Goal: Find specific page/section: Find specific page/section

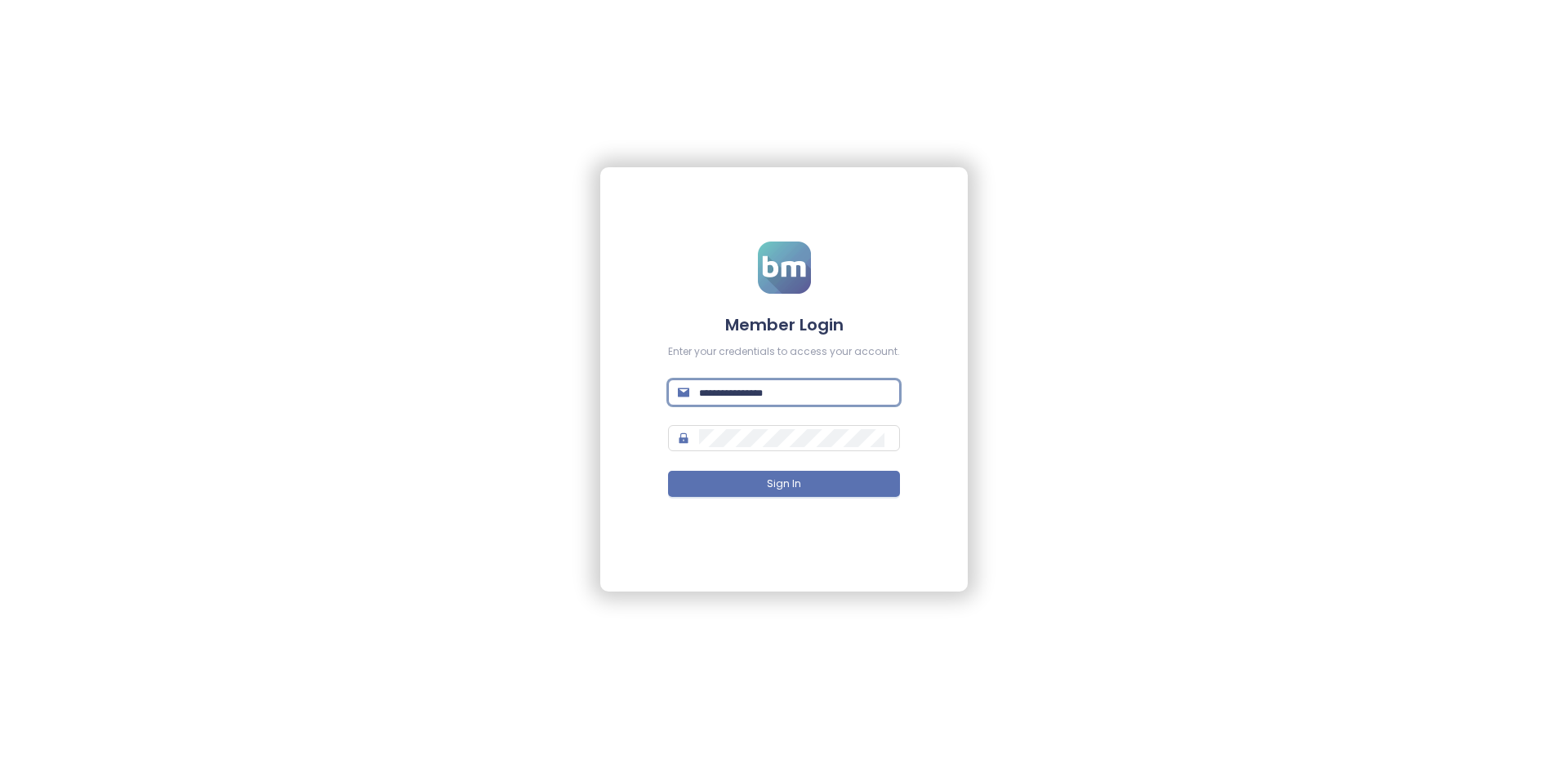
click at [771, 392] on input "text" at bounding box center [795, 393] width 191 height 18
click at [804, 391] on input "text" at bounding box center [795, 393] width 191 height 18
type input "**********"
click at [766, 483] on button "Sign In" at bounding box center [784, 484] width 231 height 26
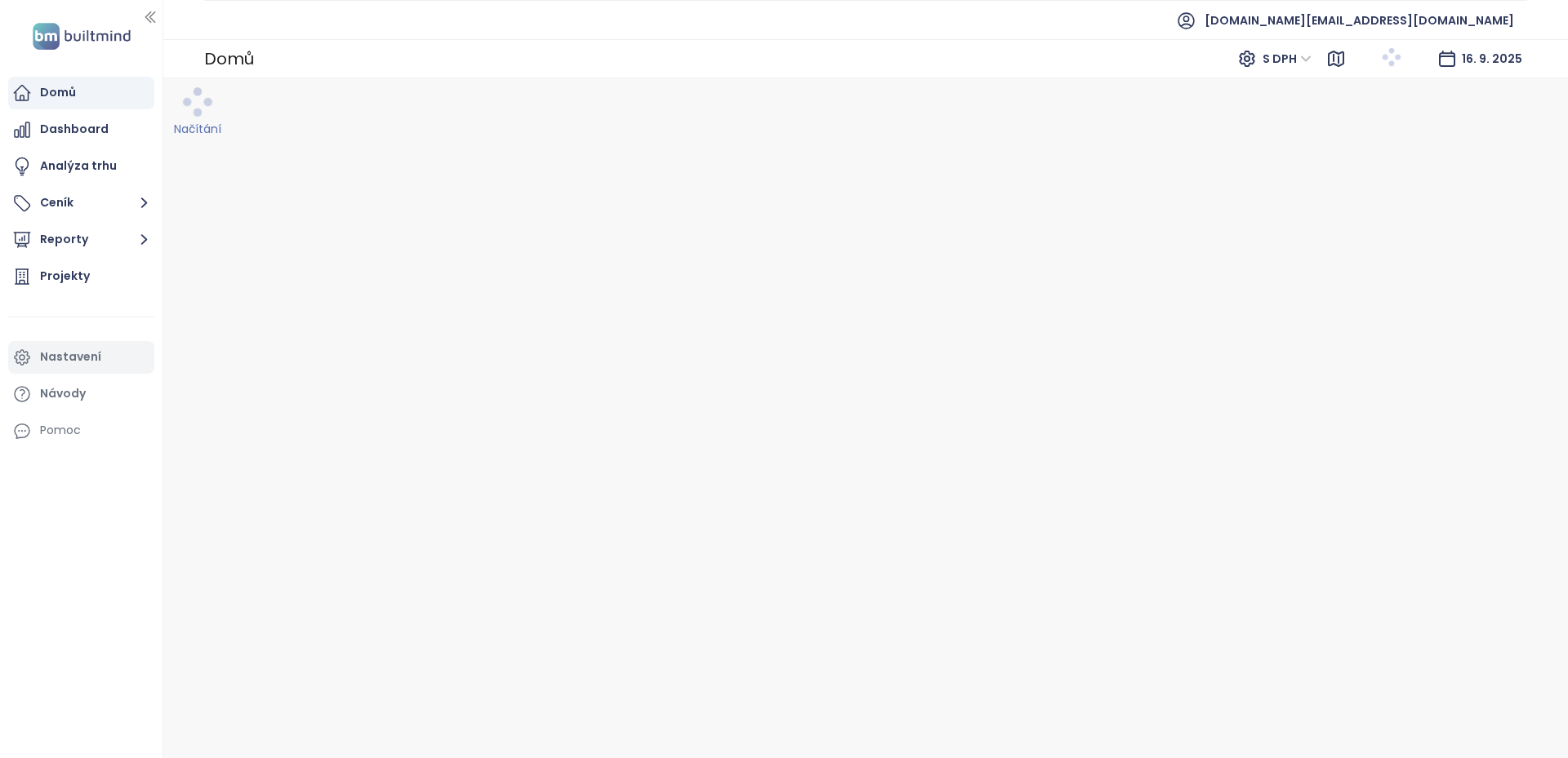
click at [81, 352] on div "Nastavení" at bounding box center [70, 357] width 61 height 21
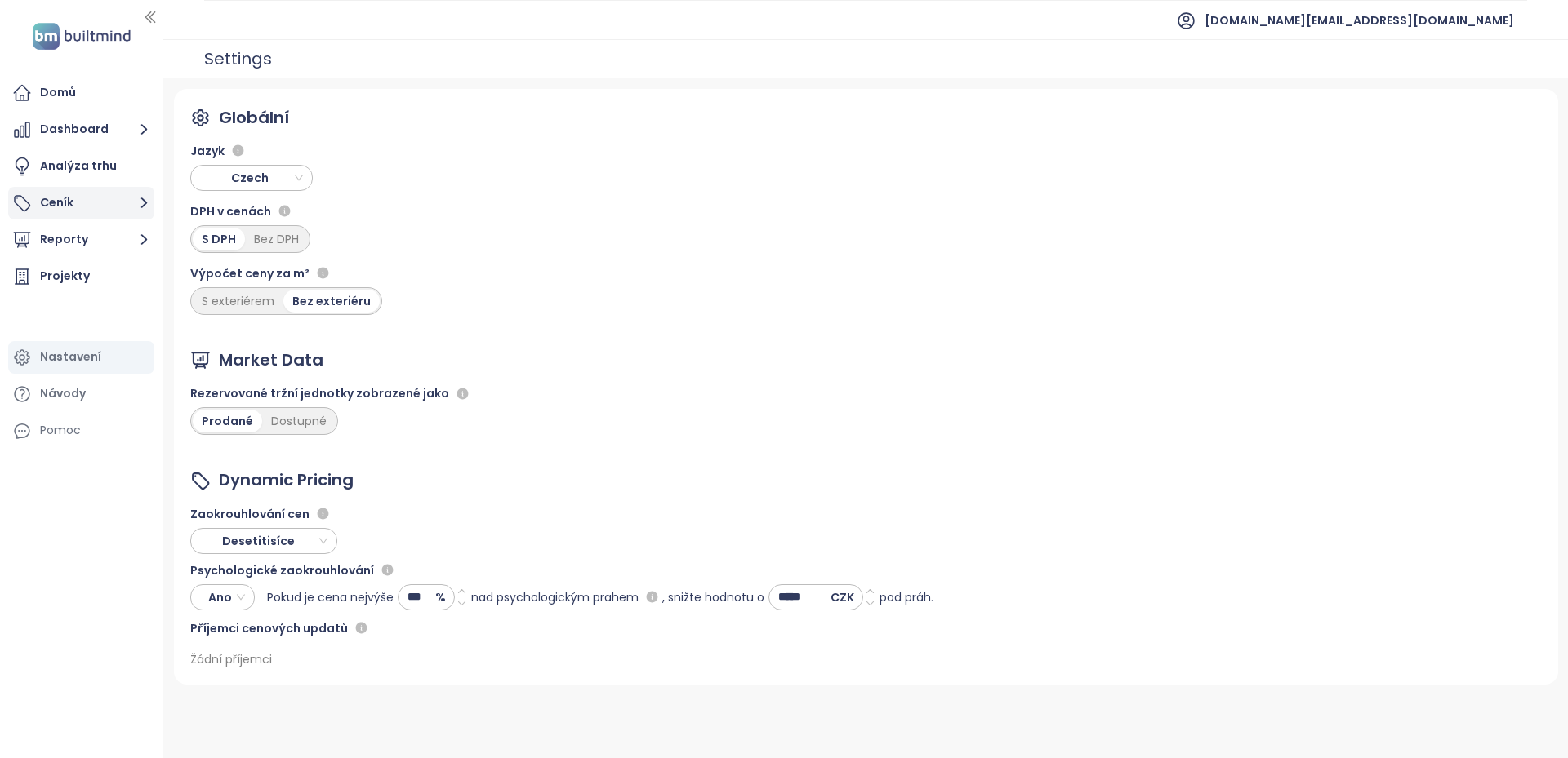
click at [67, 187] on button "Ceník" at bounding box center [82, 203] width 146 height 33
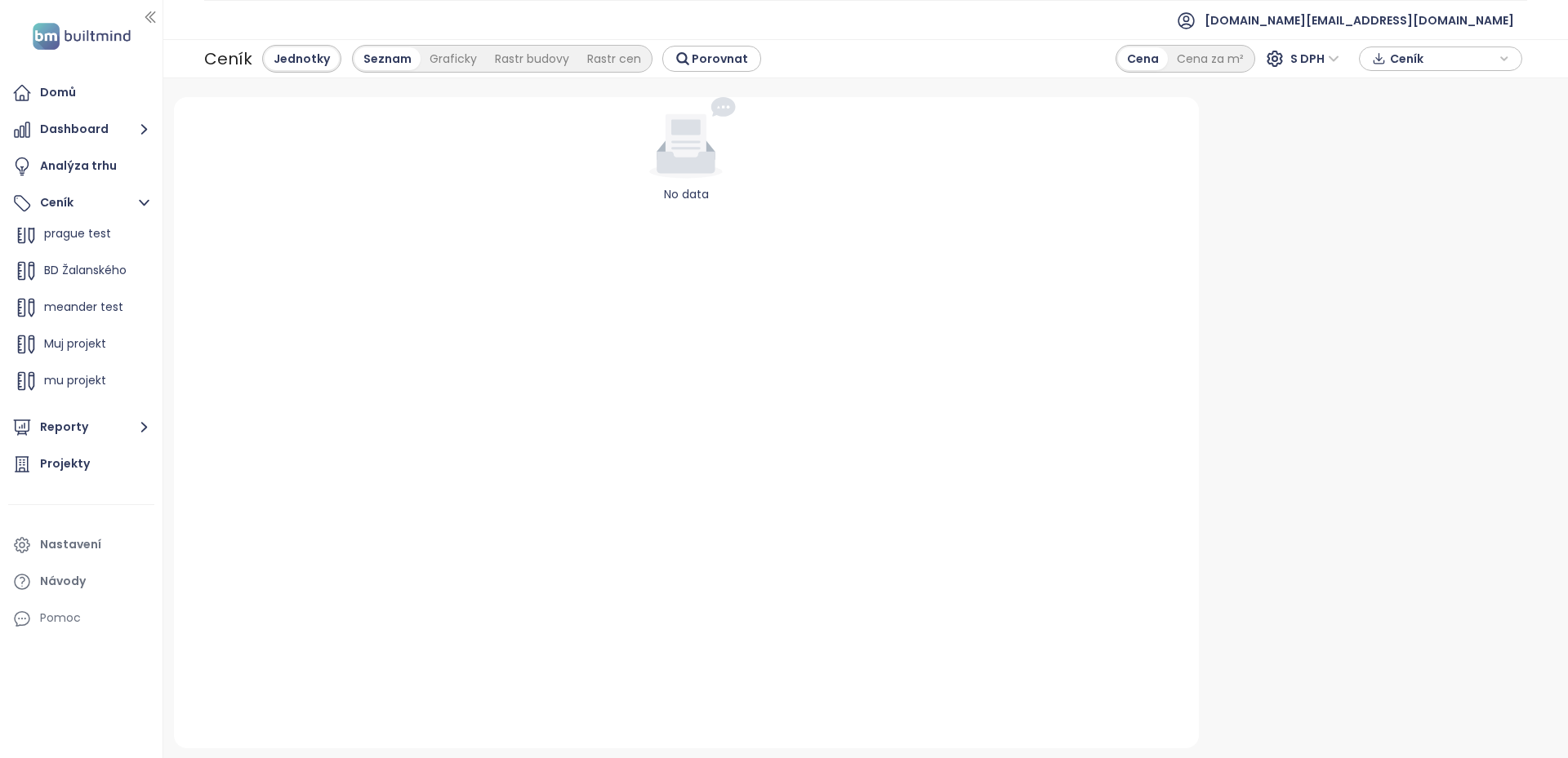
scroll to position [257, 0]
click at [68, 390] on span "Muj projekt 30.4.2025" at bounding box center [96, 390] width 104 height 16
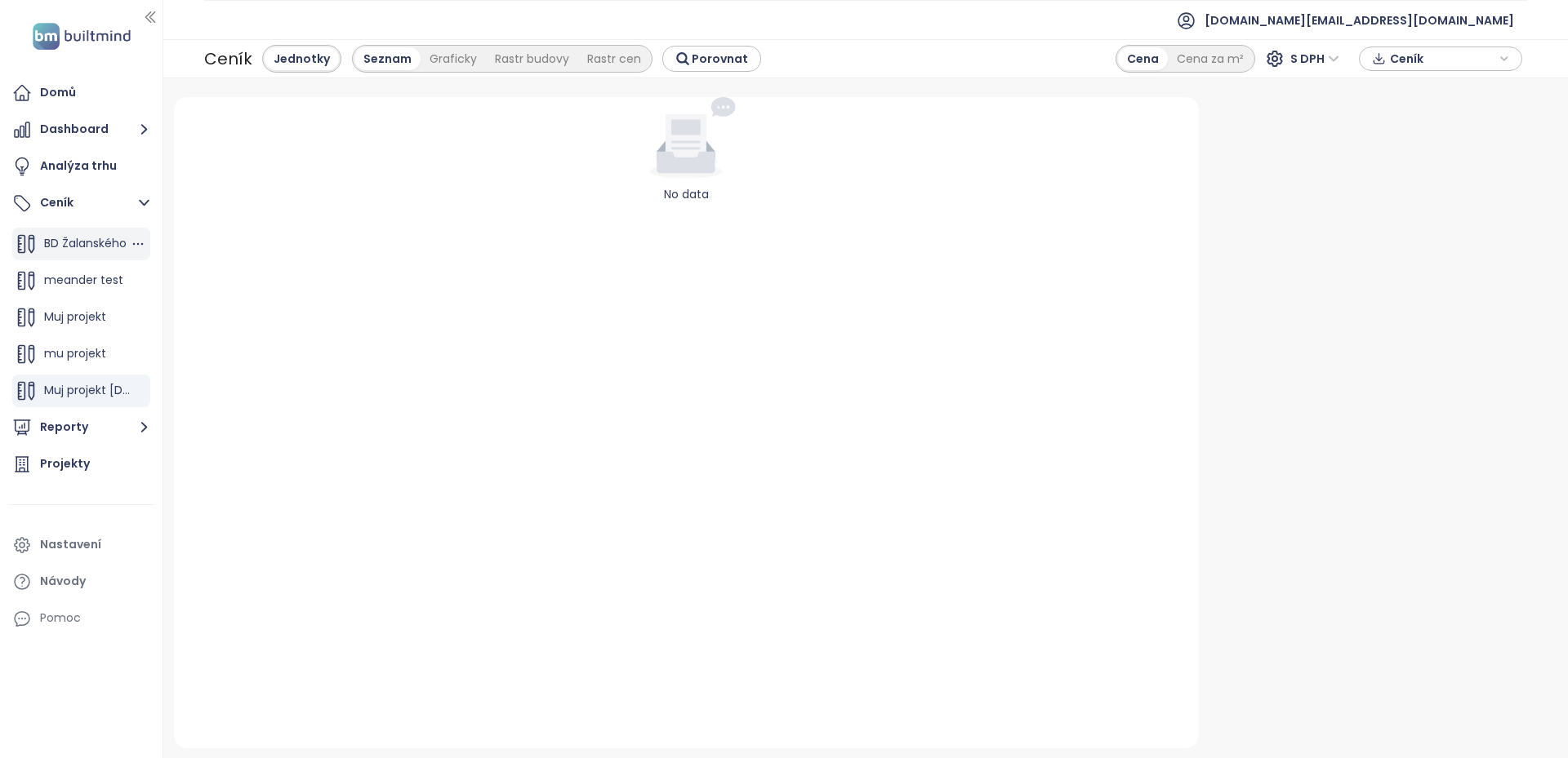
click at [61, 240] on span "BD Žalanského" at bounding box center [85, 243] width 82 height 16
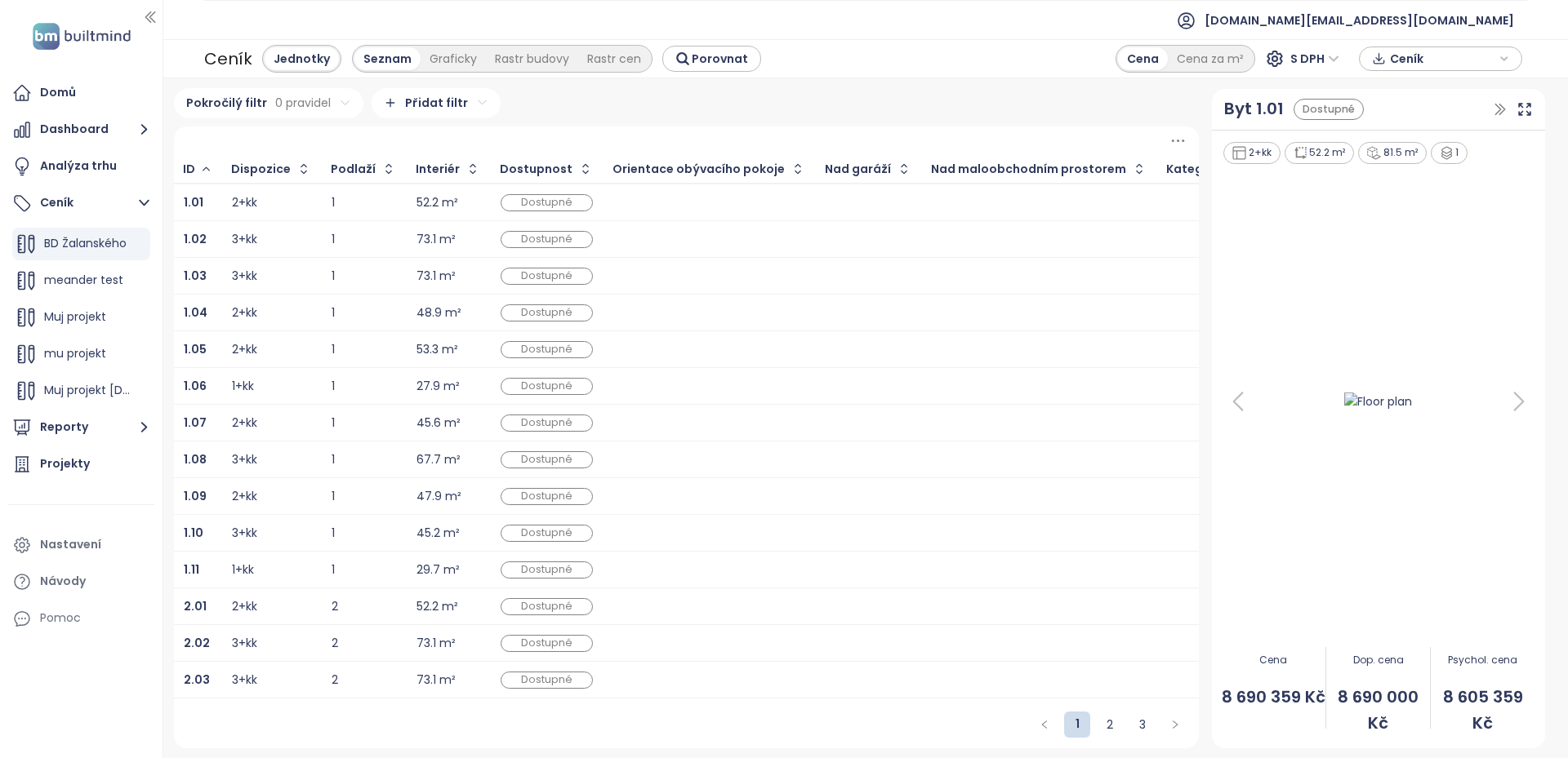
click at [183, 206] on td "1.01" at bounding box center [198, 202] width 48 height 37
click at [193, 201] on b "1.01" at bounding box center [193, 201] width 20 height 16
